Goal: Navigation & Orientation: Find specific page/section

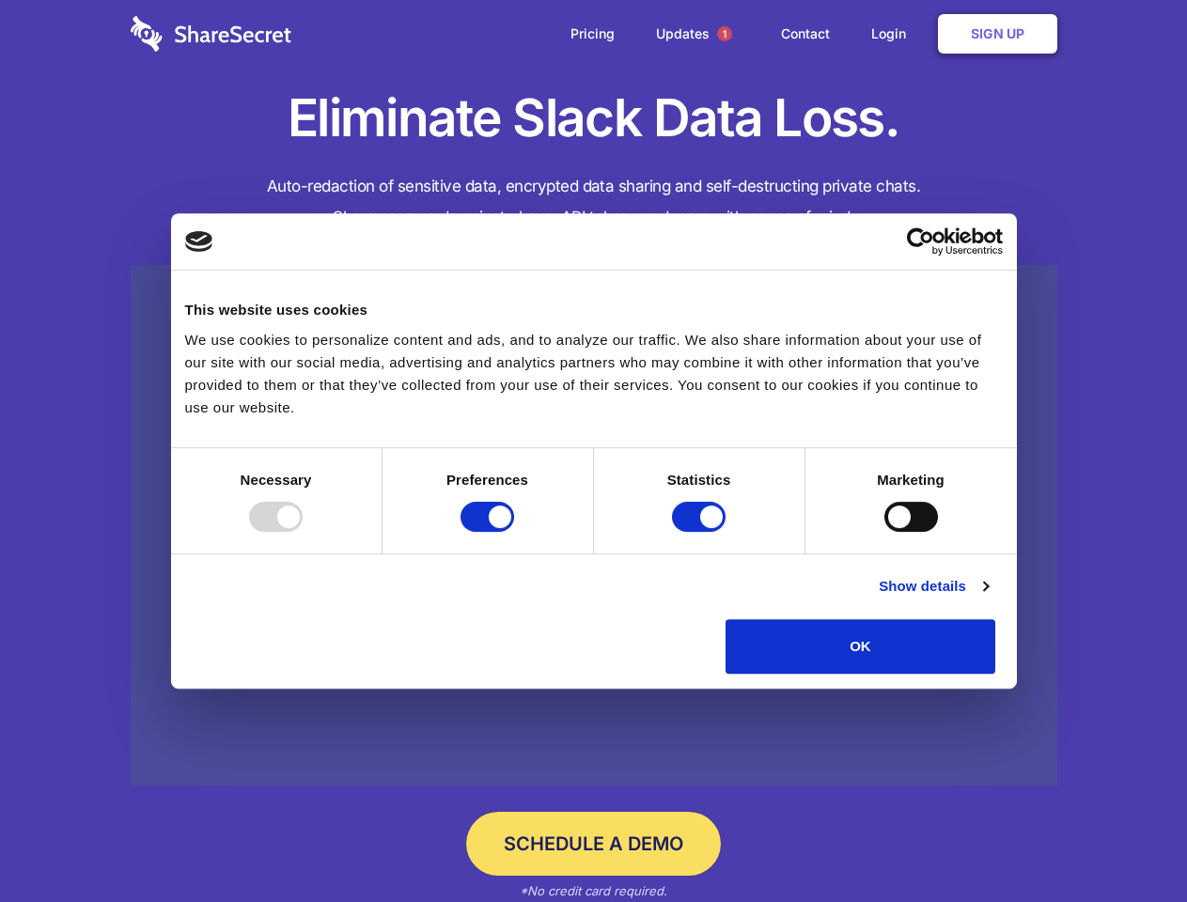
click at [303, 532] on div at bounding box center [276, 517] width 54 height 30
click at [514, 532] on input "Preferences" at bounding box center [488, 517] width 54 height 30
checkbox input "false"
click at [701, 532] on input "Statistics" at bounding box center [699, 517] width 54 height 30
checkbox input "false"
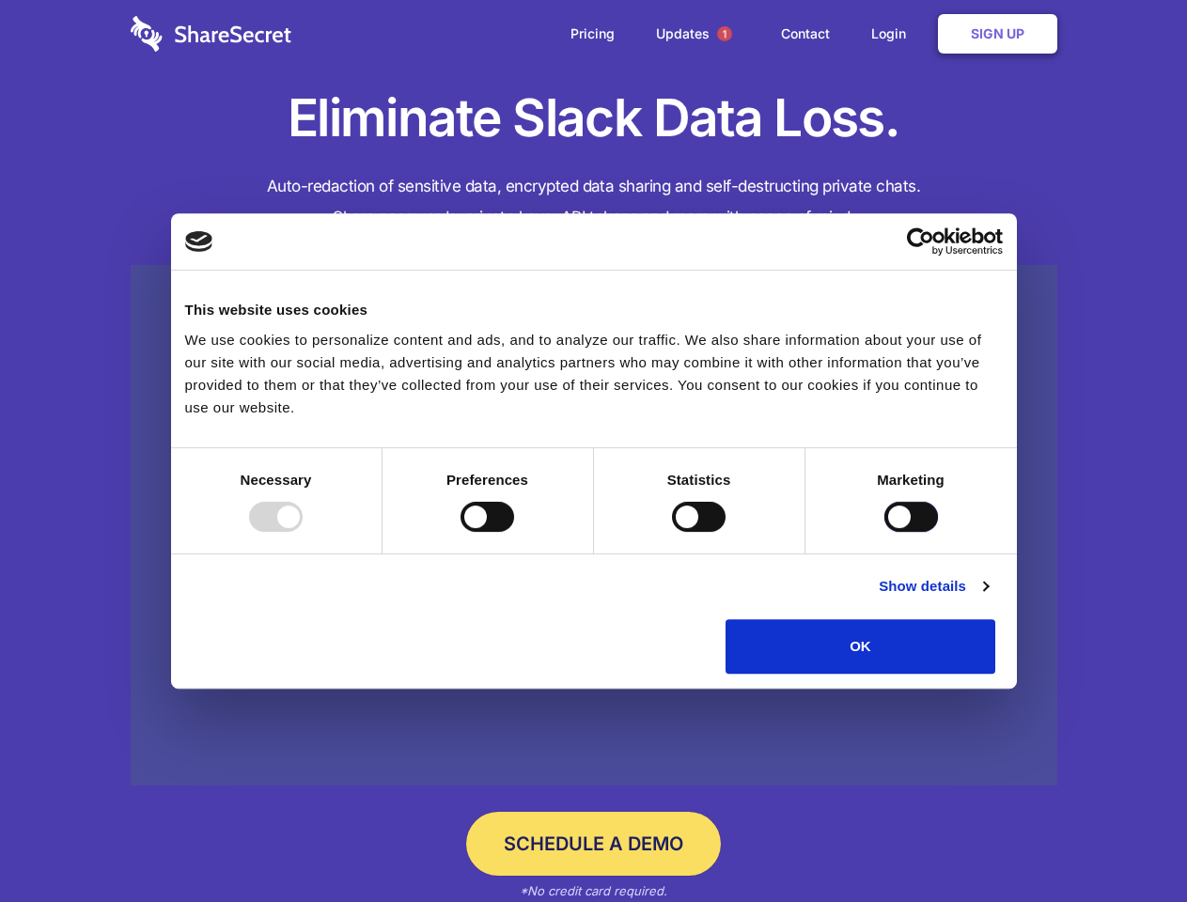
click at [885, 532] on input "Marketing" at bounding box center [912, 517] width 54 height 30
checkbox input "true"
click at [988, 598] on link "Show details" at bounding box center [933, 586] width 109 height 23
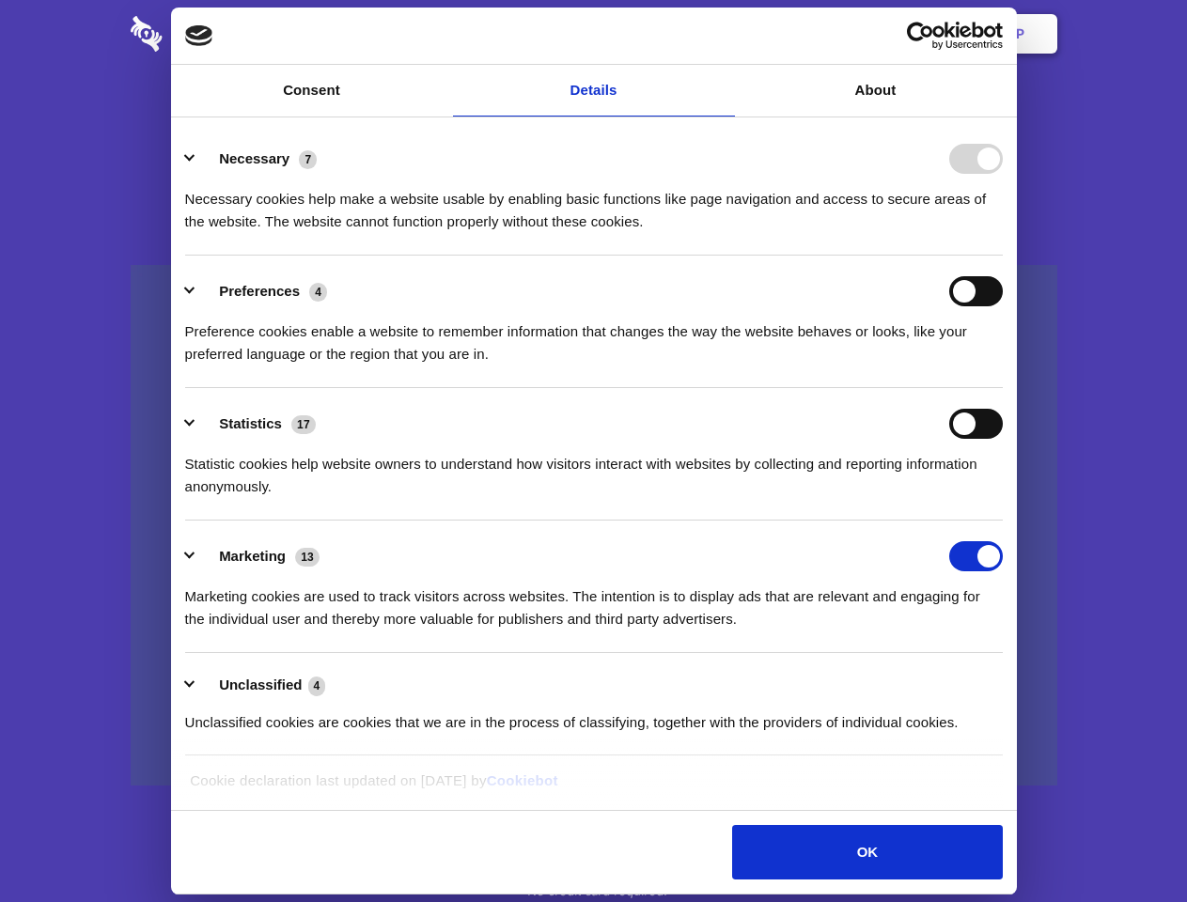
click at [1003, 256] on li "Necessary 7 Necessary cookies help make a website usable by enabling basic func…" at bounding box center [594, 189] width 818 height 133
click at [724, 34] on span "1" at bounding box center [724, 33] width 15 height 15
